Goal: Task Accomplishment & Management: Manage account settings

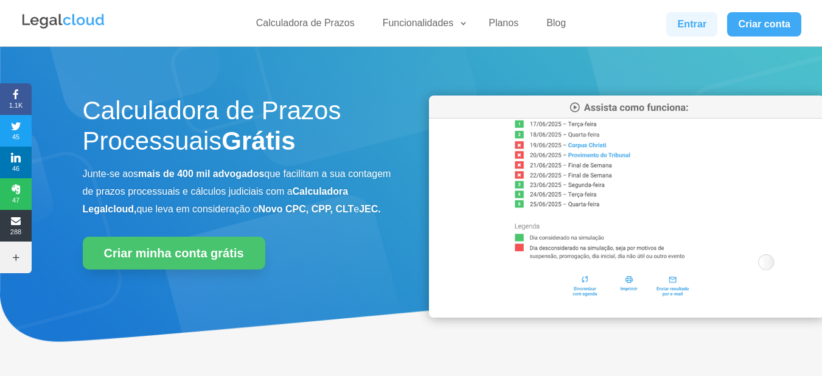
click at [691, 24] on link "Entrar" at bounding box center [691, 24] width 51 height 24
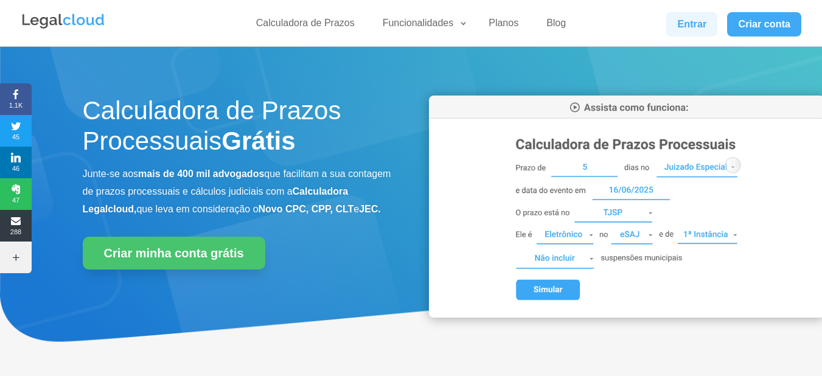
click at [700, 27] on link "Entrar" at bounding box center [691, 24] width 51 height 24
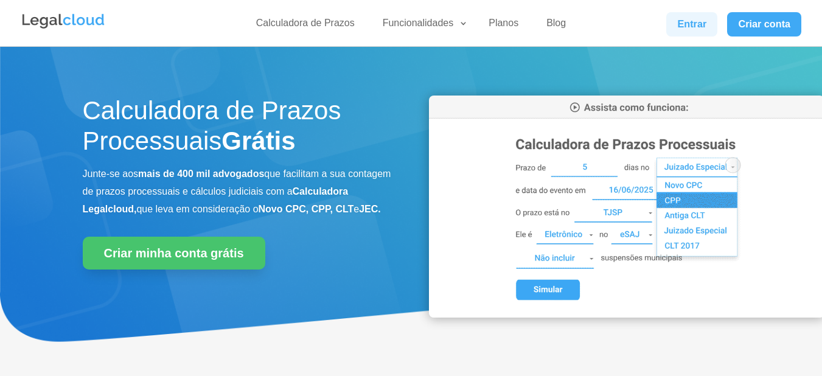
click at [677, 14] on link "Entrar" at bounding box center [691, 24] width 51 height 24
